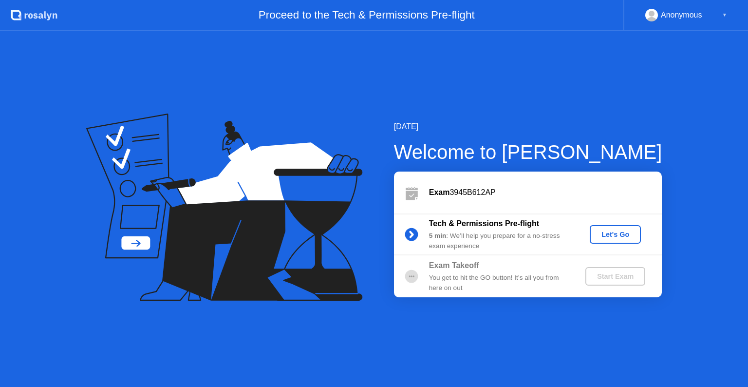
click at [473, 269] on b "Exam Takeoff" at bounding box center [454, 265] width 50 height 8
click at [621, 234] on div "Let's Go" at bounding box center [615, 234] width 43 height 8
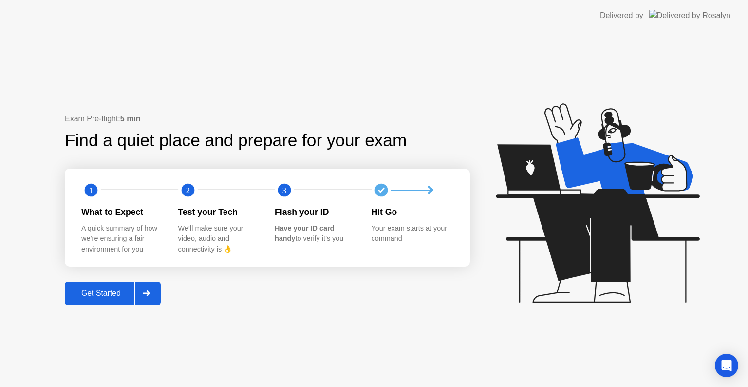
click at [113, 289] on div "Get Started" at bounding box center [101, 293] width 67 height 9
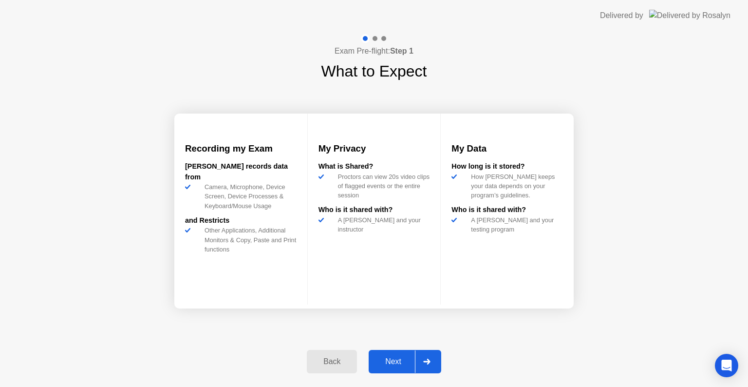
click at [396, 362] on div "Next" at bounding box center [393, 361] width 43 height 9
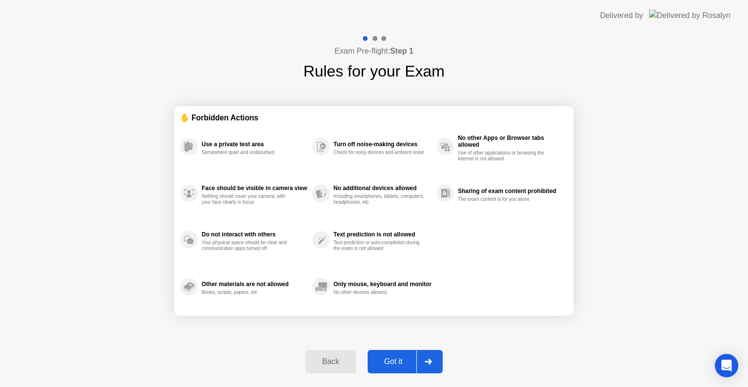
click at [396, 361] on div "Got it" at bounding box center [394, 361] width 46 height 9
select select "Available cameras"
select select "Available speakers"
select select "Available microphones"
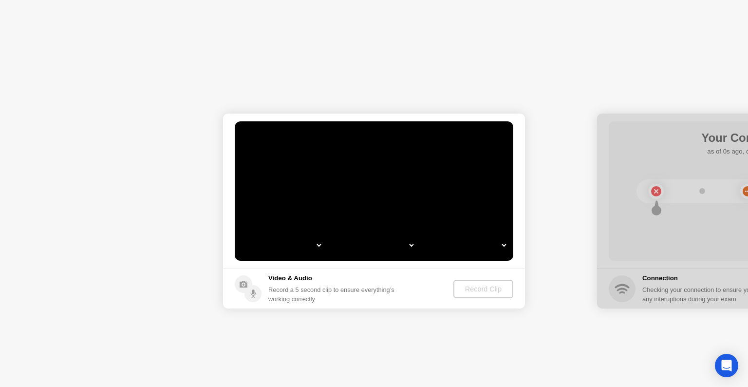
select select "*"
select select "**********"
select select "*******"
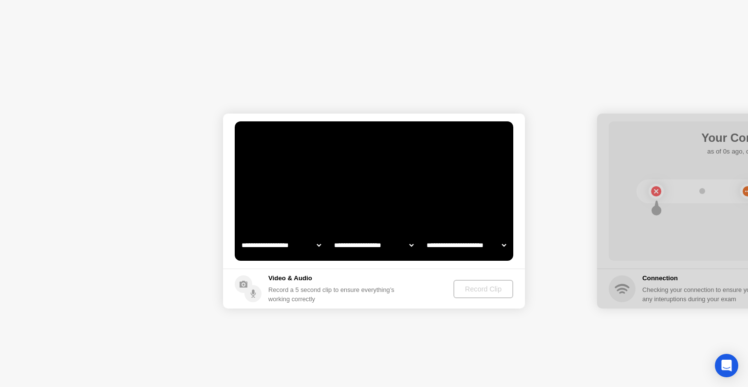
select select "*******"
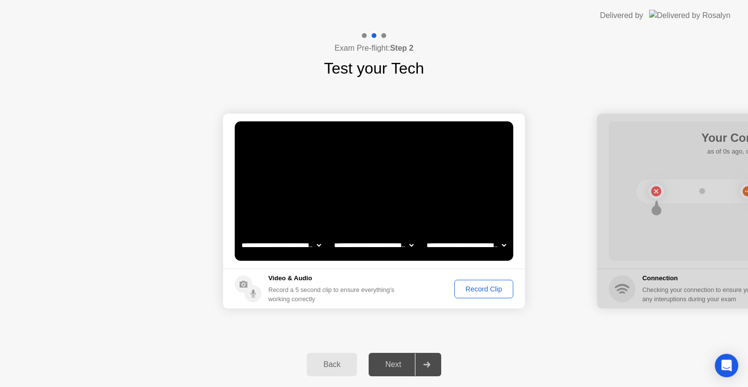
click at [407, 361] on div "Next" at bounding box center [393, 364] width 43 height 9
drag, startPoint x: 627, startPoint y: 250, endPoint x: 615, endPoint y: 253, distance: 12.5
click at [615, 253] on div at bounding box center [748, 211] width 302 height 195
click at [381, 39] on div at bounding box center [374, 35] width 28 height 9
click at [483, 286] on div "Record Clip" at bounding box center [484, 289] width 52 height 8
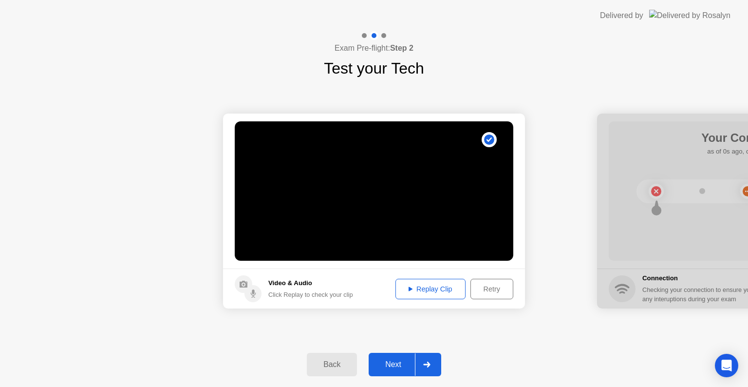
click at [454, 286] on div "Replay Clip" at bounding box center [430, 289] width 63 height 8
click at [410, 287] on icon at bounding box center [411, 288] width 4 height 4
click at [397, 363] on div "Next" at bounding box center [393, 364] width 43 height 9
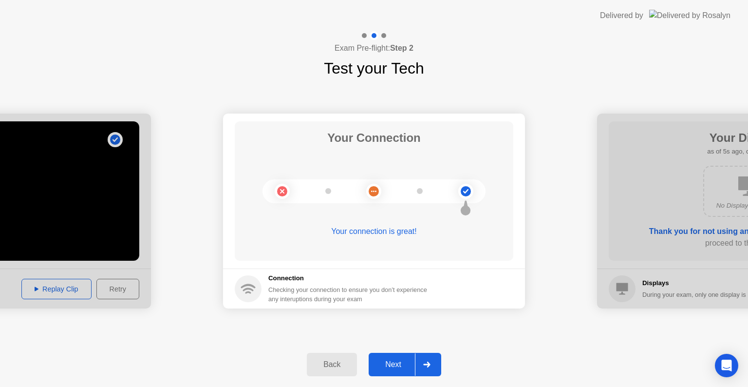
click at [402, 358] on button "Next" at bounding box center [405, 364] width 73 height 23
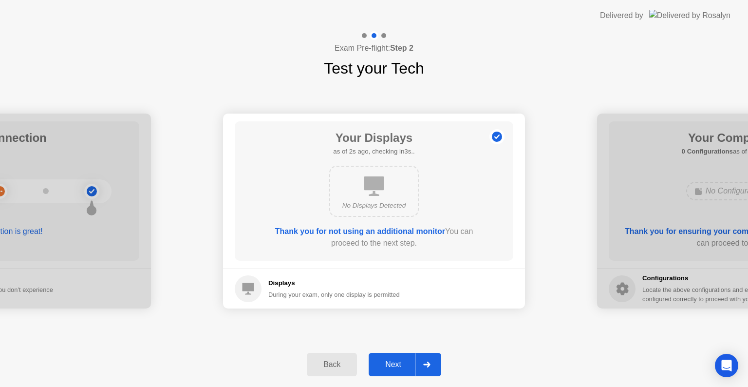
click at [400, 357] on button "Next" at bounding box center [405, 364] width 73 height 23
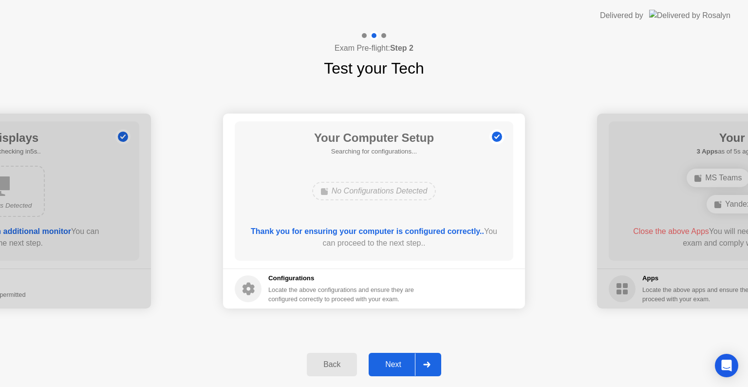
click at [399, 360] on div "Next" at bounding box center [393, 364] width 43 height 9
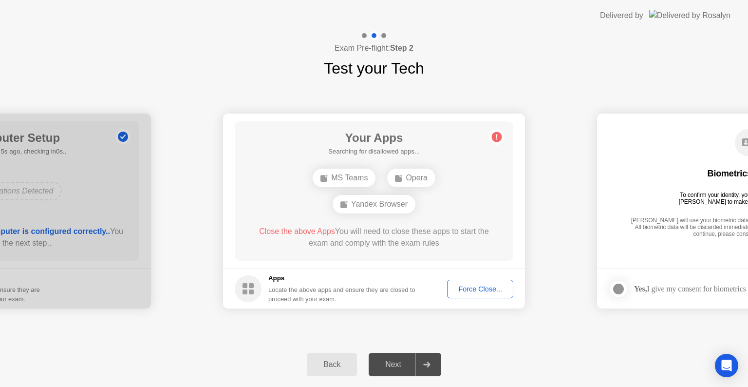
click at [473, 289] on div "Force Close..." at bounding box center [480, 289] width 59 height 8
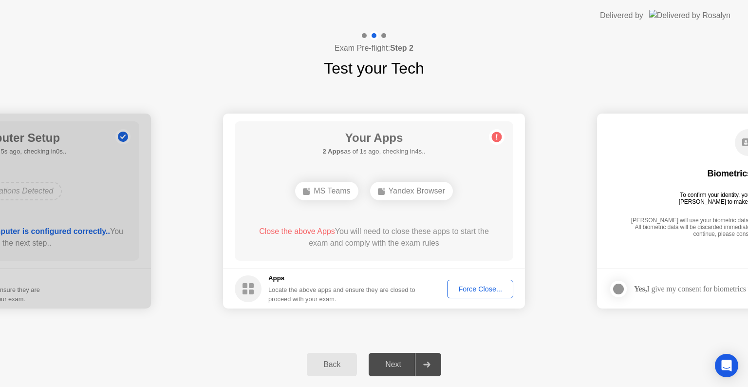
click at [406, 362] on div "Next" at bounding box center [393, 364] width 43 height 9
click at [477, 291] on div "Force Close..." at bounding box center [480, 289] width 59 height 8
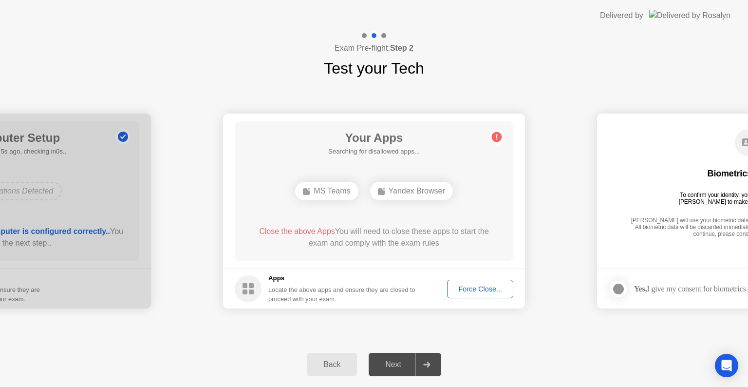
click at [483, 285] on div "Force Close..." at bounding box center [480, 289] width 59 height 8
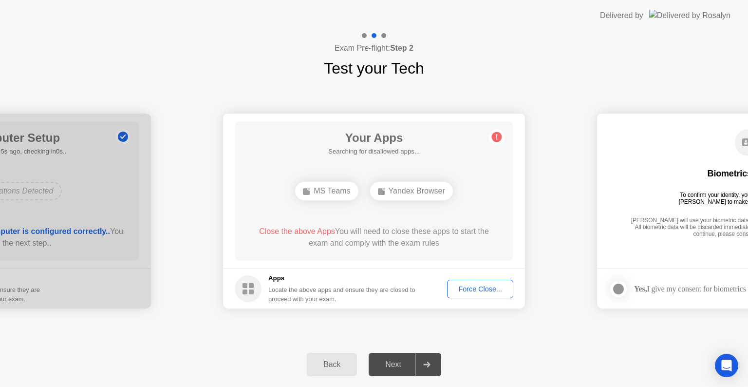
click at [465, 287] on div "Force Close..." at bounding box center [480, 289] width 59 height 8
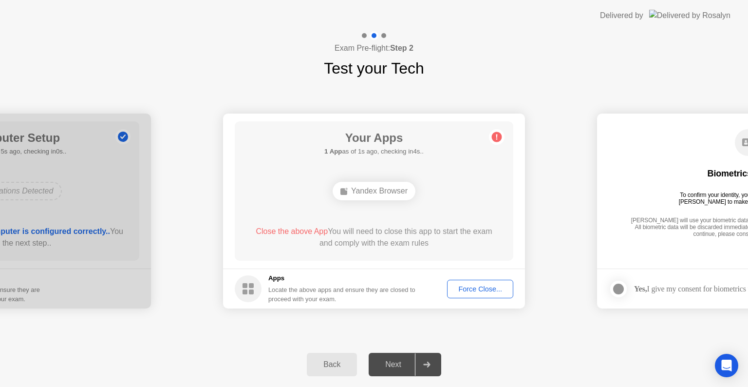
click at [479, 286] on div "Force Close..." at bounding box center [480, 289] width 59 height 8
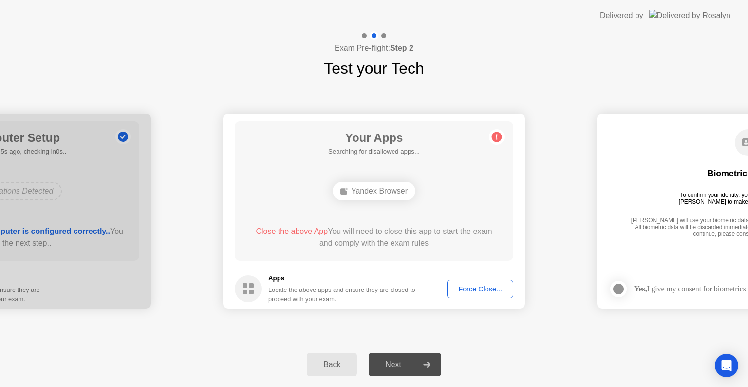
click at [413, 367] on div "Next" at bounding box center [393, 364] width 43 height 9
click at [475, 296] on button "Force Close..." at bounding box center [480, 289] width 66 height 19
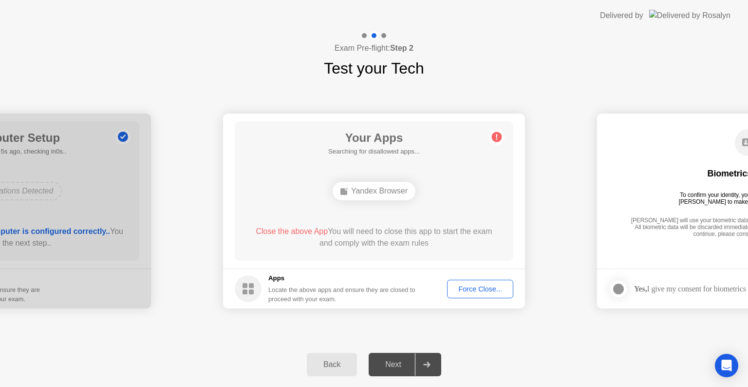
click at [634, 200] on div "Biometrics Consent To confirm your identity, your testing program requires [PER…" at bounding box center [748, 183] width 279 height 125
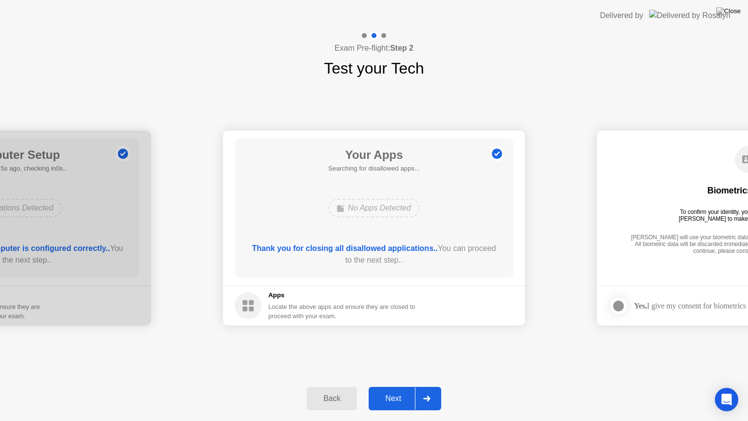
click at [396, 386] on button "Next" at bounding box center [405, 398] width 73 height 23
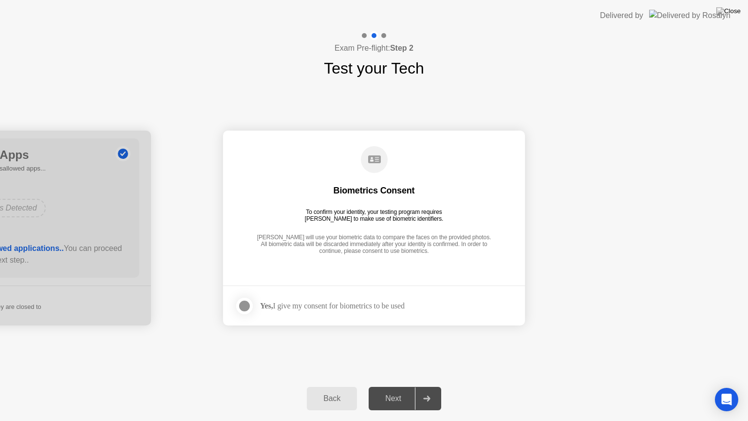
click at [398, 386] on div "Next" at bounding box center [393, 398] width 43 height 9
click at [248, 305] on div at bounding box center [245, 306] width 12 height 12
click at [392, 386] on div "Next" at bounding box center [393, 398] width 43 height 9
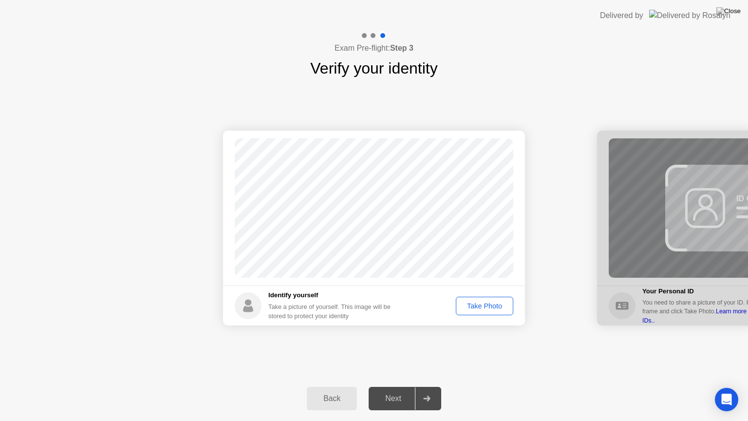
click at [474, 305] on div "Take Photo" at bounding box center [484, 306] width 51 height 8
click at [411, 386] on button "Next" at bounding box center [405, 398] width 73 height 23
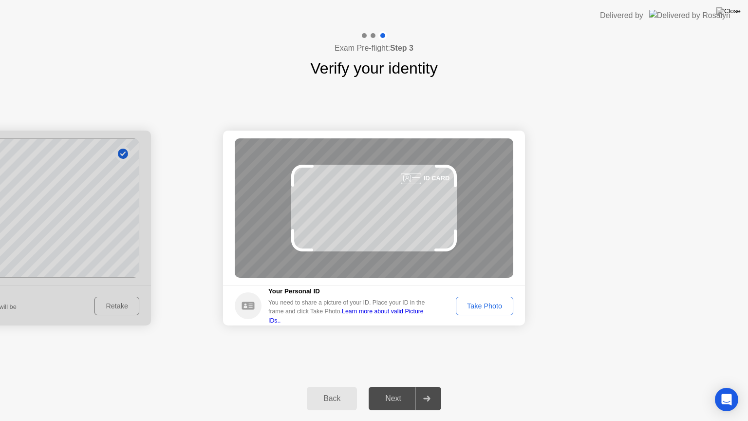
click at [490, 312] on button "Take Photo" at bounding box center [484, 306] width 57 height 19
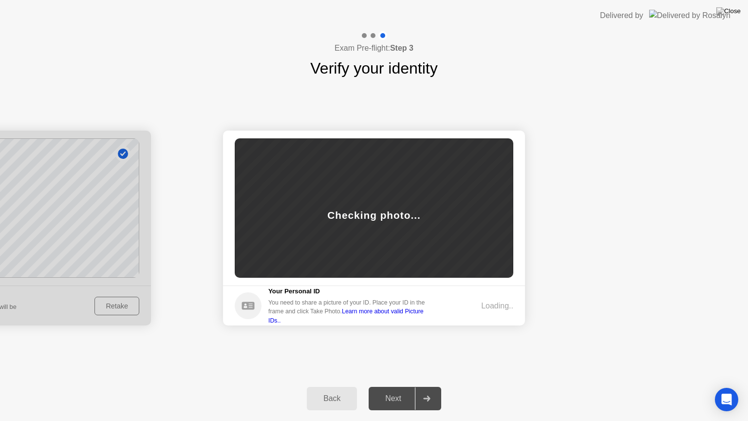
click at [401, 386] on div "Next" at bounding box center [393, 398] width 43 height 9
click at [435, 325] on footer "Your Personal ID You need to share a picture of your ID. Place your ID in the f…" at bounding box center [374, 306] width 302 height 40
click at [395, 386] on div "Next" at bounding box center [393, 398] width 43 height 9
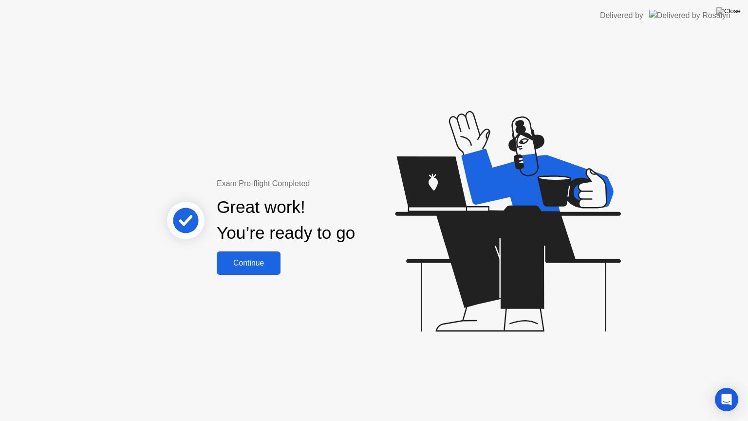
click at [251, 253] on button "Continue" at bounding box center [249, 262] width 64 height 23
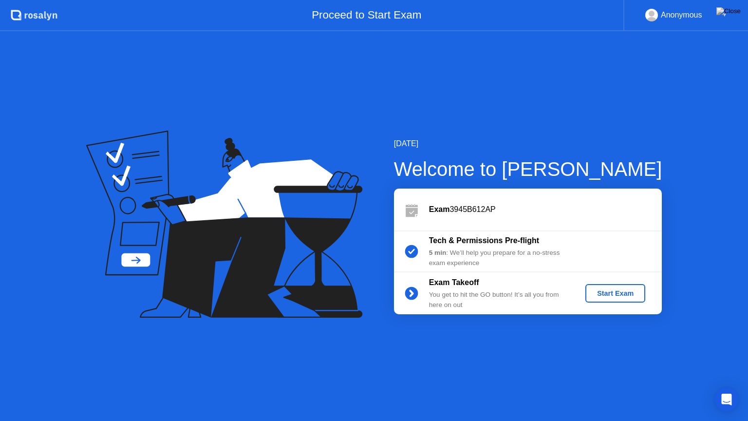
click at [630, 297] on div "Start Exam" at bounding box center [616, 293] width 52 height 8
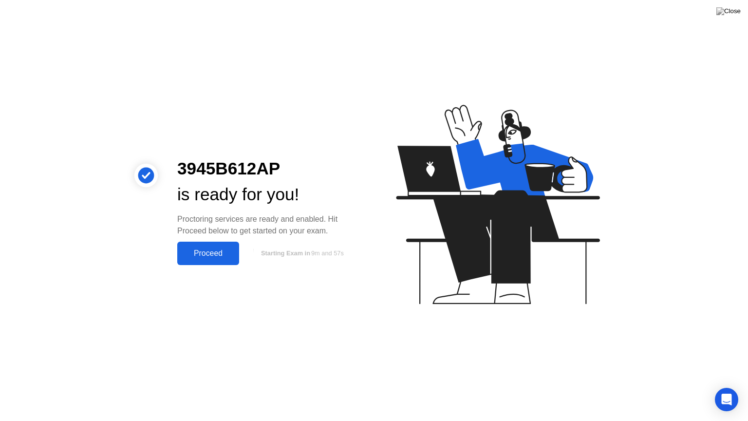
click at [195, 250] on div "Proceed" at bounding box center [208, 253] width 56 height 9
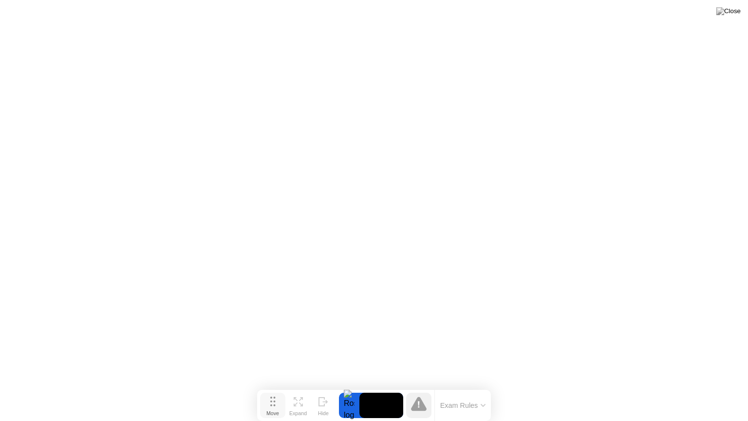
click at [278, 386] on button "Move" at bounding box center [272, 405] width 25 height 25
click at [269, 386] on button "Move" at bounding box center [272, 405] width 25 height 25
click at [450, 386] on button "Exam Rules" at bounding box center [464, 405] width 52 height 9
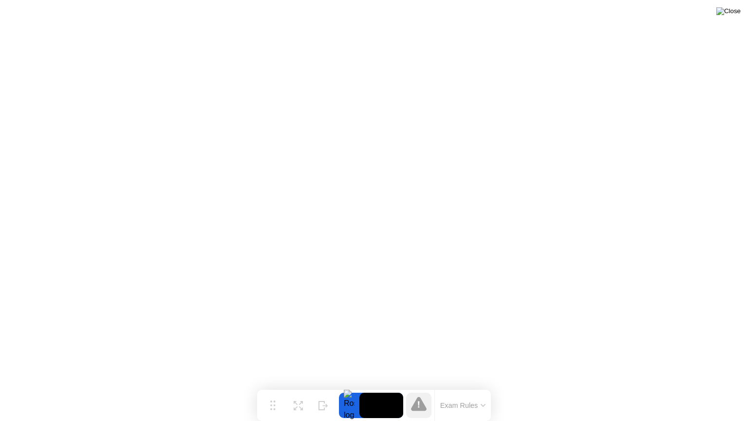
click at [735, 15] on img at bounding box center [729, 11] width 24 height 8
